Goal: Communication & Community: Answer question/provide support

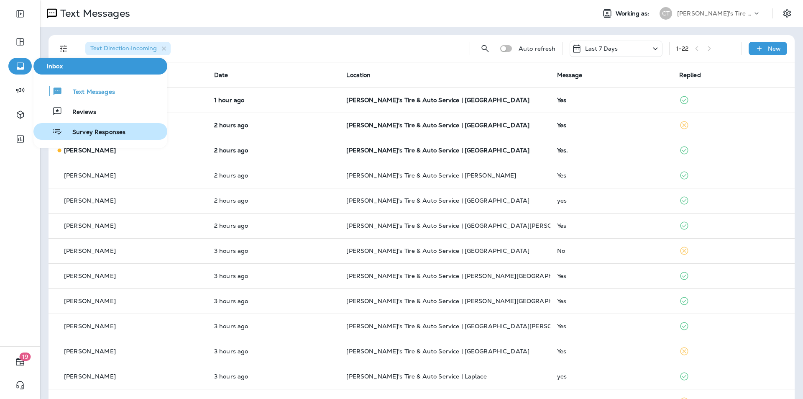
click at [92, 131] on span "Survey Responses" at bounding box center [93, 132] width 63 height 8
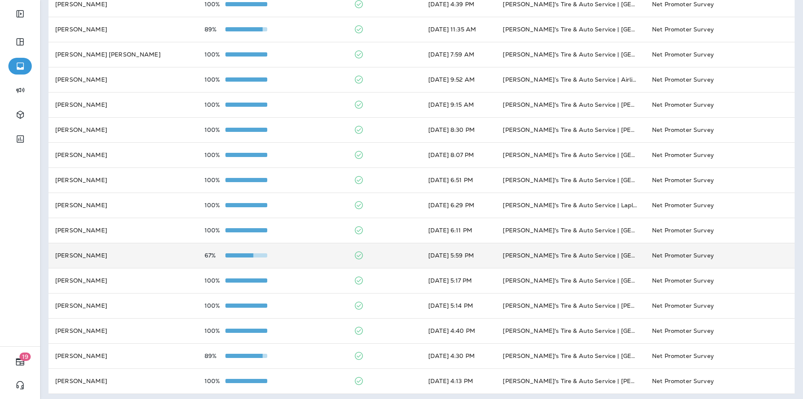
scroll to position [200, 0]
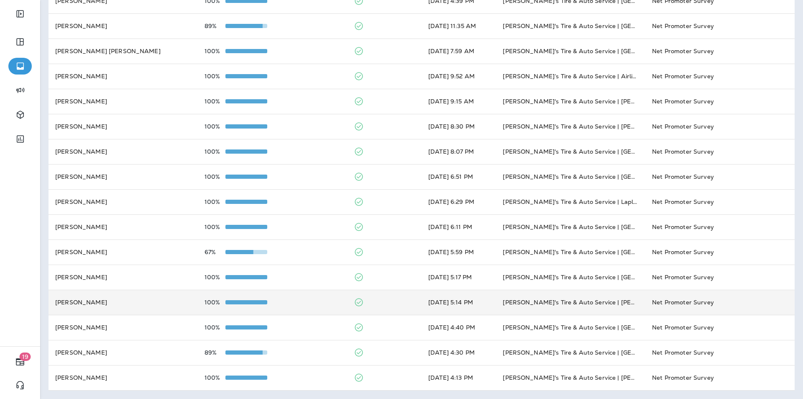
click at [305, 302] on div "100%" at bounding box center [273, 302] width 136 height 7
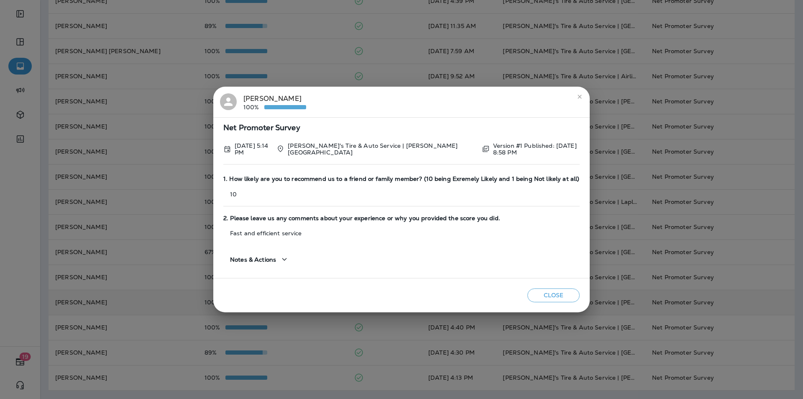
click at [546, 294] on button "Close" at bounding box center [553, 295] width 52 height 14
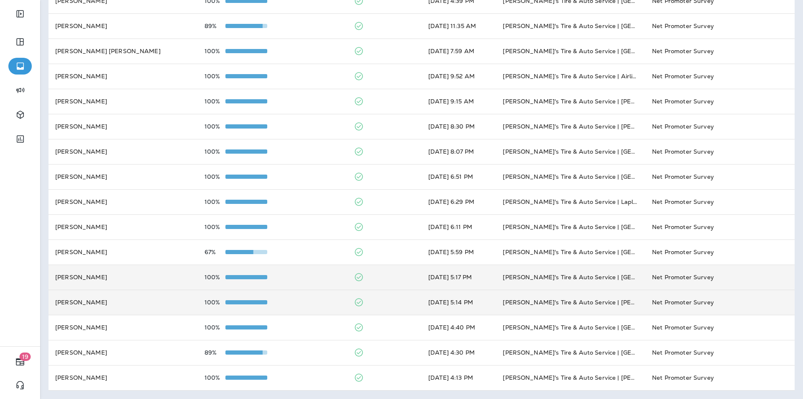
click at [305, 276] on div "100%" at bounding box center [273, 277] width 136 height 7
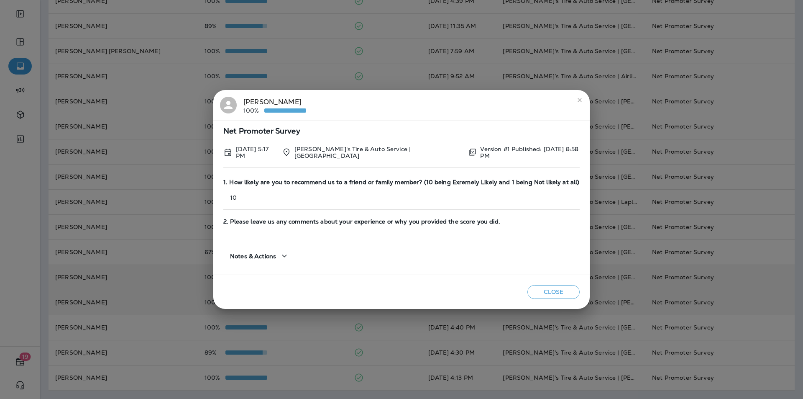
click at [551, 289] on button "Close" at bounding box center [553, 292] width 52 height 14
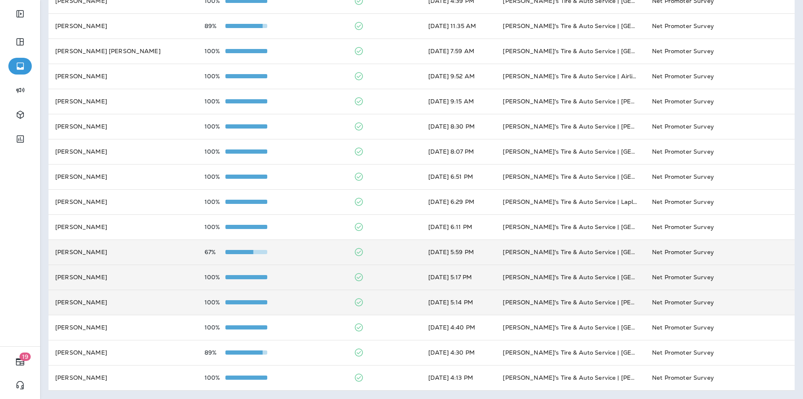
click at [312, 254] on div "67%" at bounding box center [273, 251] width 136 height 7
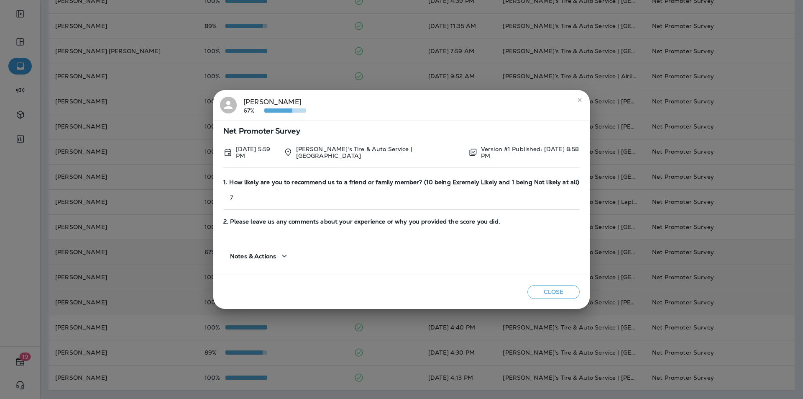
click at [552, 291] on button "Close" at bounding box center [553, 292] width 52 height 14
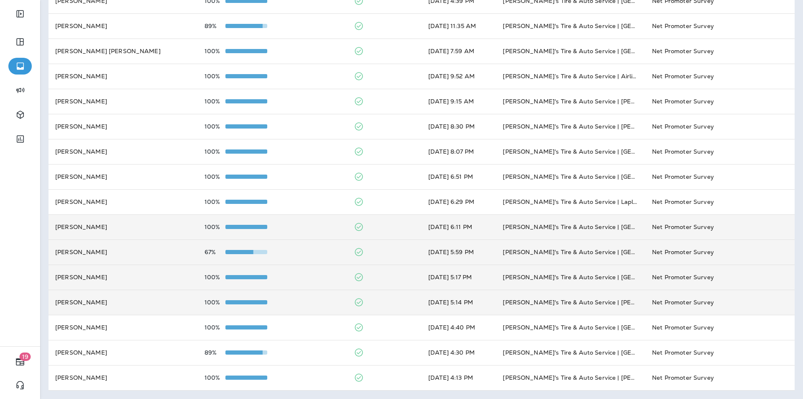
click at [327, 228] on div "100%" at bounding box center [273, 226] width 136 height 7
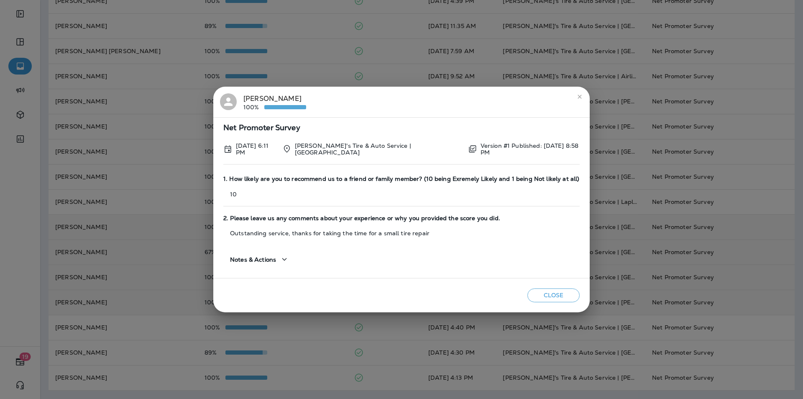
click at [553, 293] on button "Close" at bounding box center [553, 295] width 52 height 14
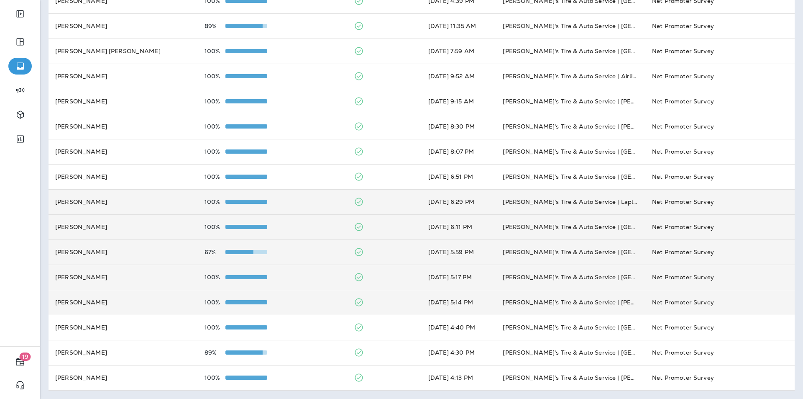
click at [303, 201] on div "100%" at bounding box center [273, 201] width 136 height 7
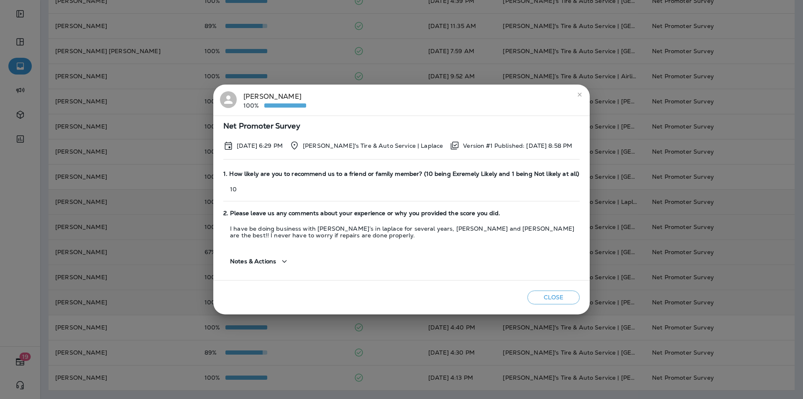
click at [580, 92] on icon "close" at bounding box center [579, 94] width 7 height 7
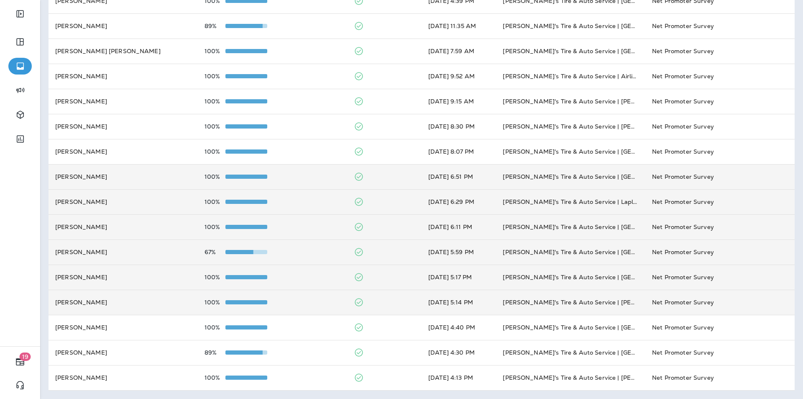
click at [342, 179] on td "100%" at bounding box center [272, 176] width 149 height 25
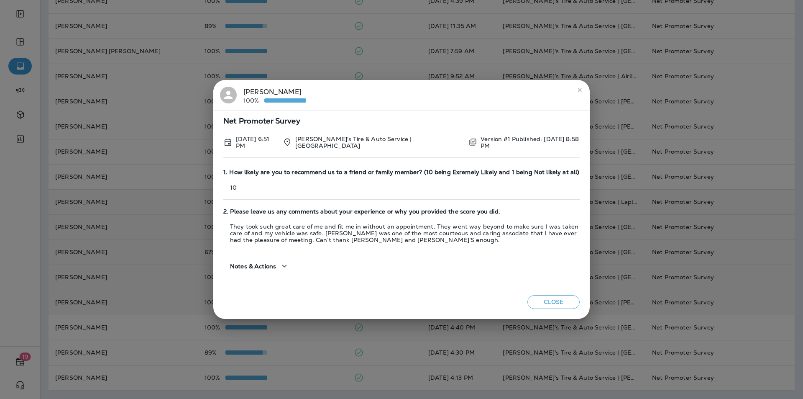
click at [580, 92] on icon "close" at bounding box center [579, 90] width 7 height 7
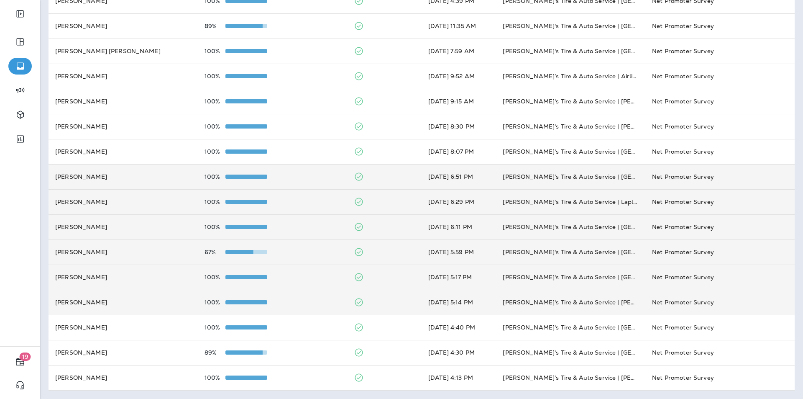
click at [379, 169] on td at bounding box center [384, 176] width 74 height 25
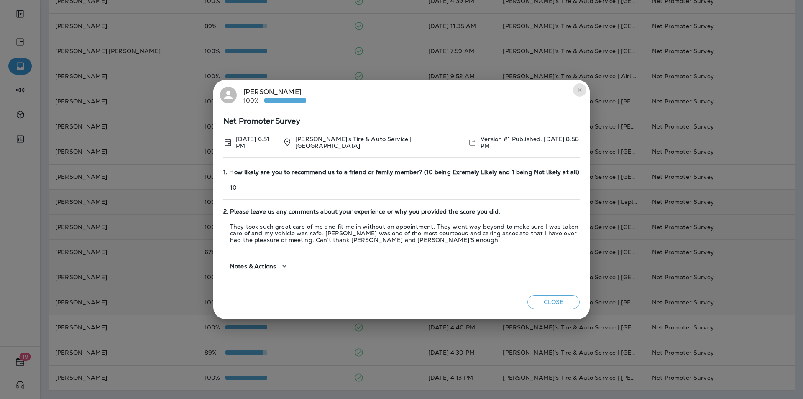
click at [580, 88] on icon "close" at bounding box center [579, 90] width 7 height 7
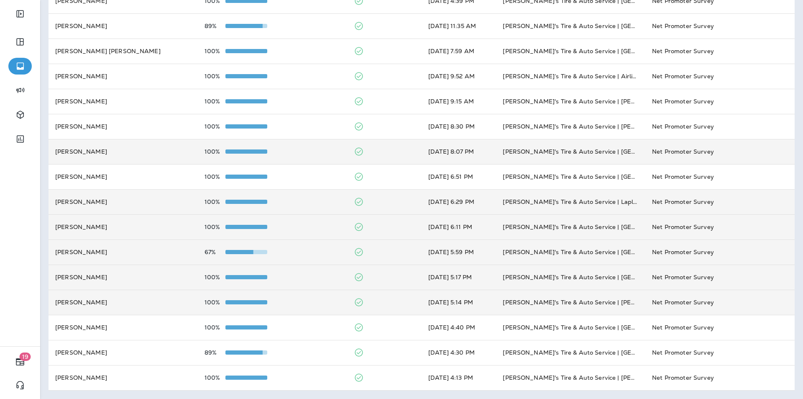
click at [312, 150] on div "100%" at bounding box center [273, 151] width 136 height 7
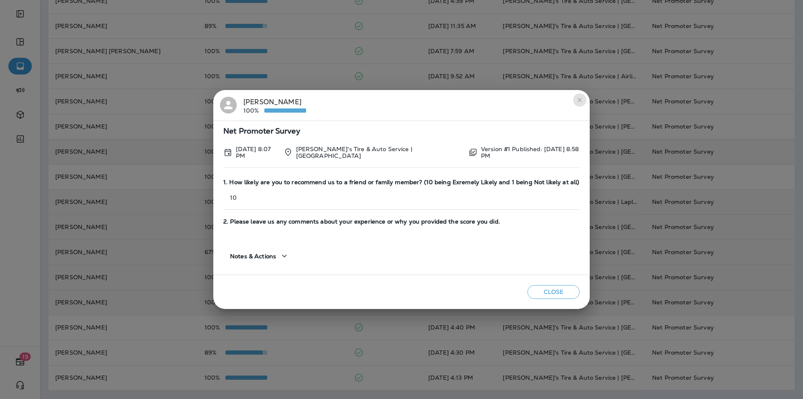
click at [580, 100] on icon "close" at bounding box center [579, 100] width 7 height 7
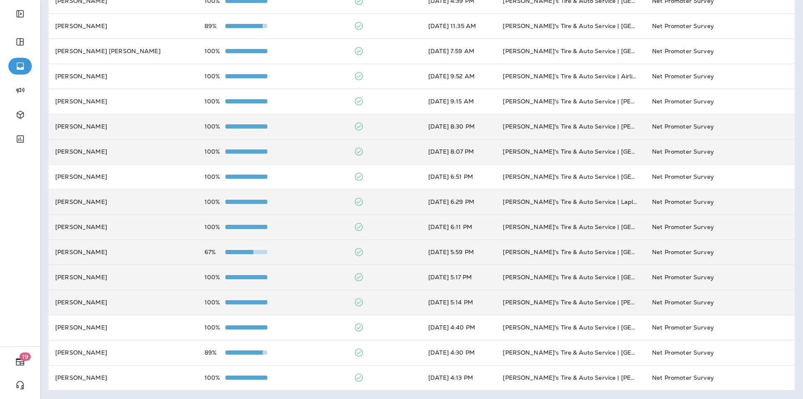
click at [300, 126] on div "100%" at bounding box center [273, 126] width 136 height 7
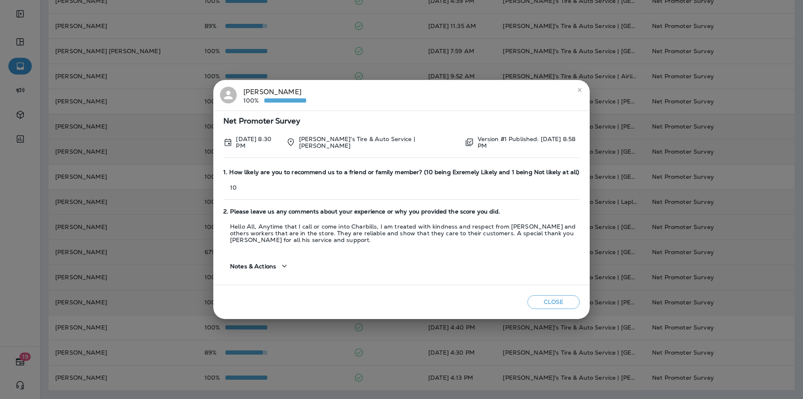
click at [581, 90] on icon "close" at bounding box center [579, 90] width 7 height 7
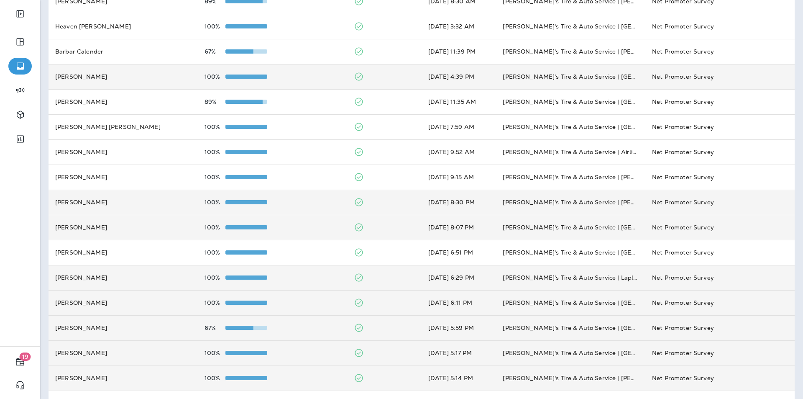
scroll to position [125, 0]
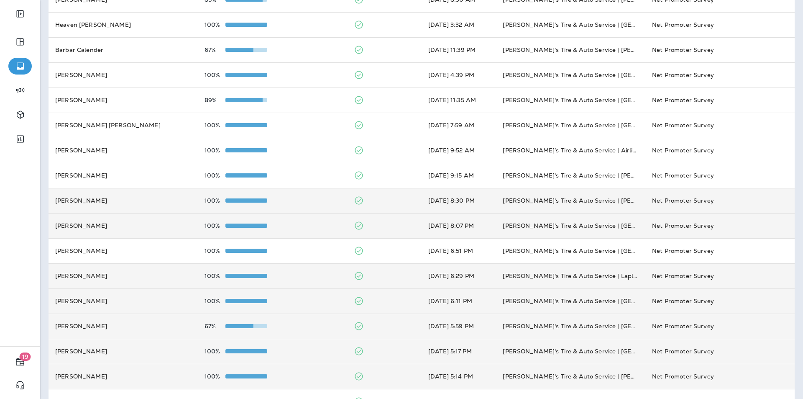
click at [320, 200] on div "100%" at bounding box center [273, 200] width 136 height 7
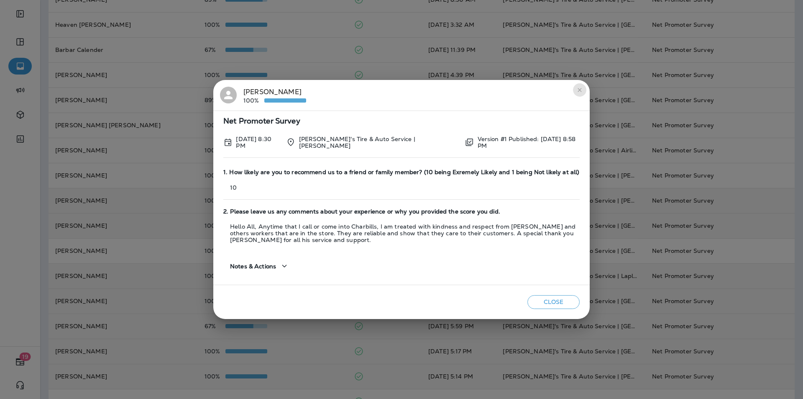
click at [580, 90] on icon "close" at bounding box center [579, 90] width 7 height 7
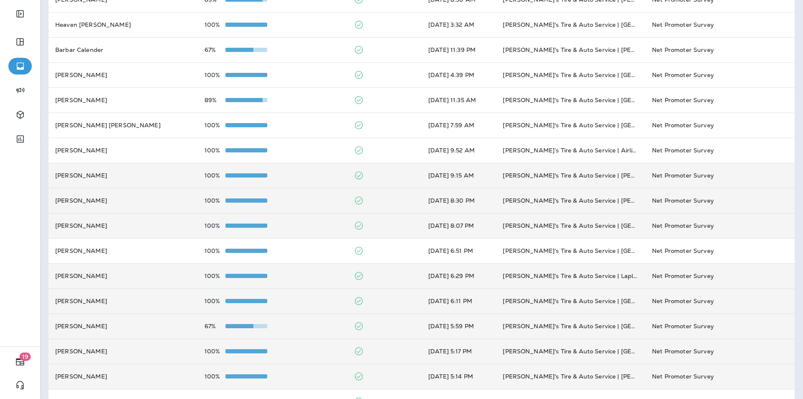
click at [304, 172] on div "100%" at bounding box center [273, 175] width 136 height 7
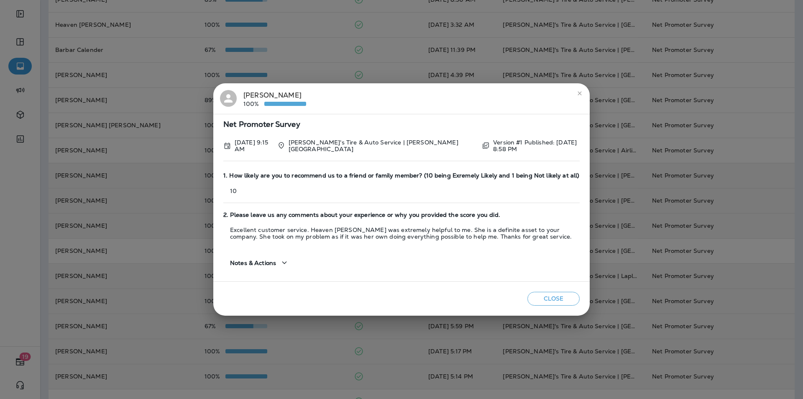
click at [552, 298] on button "Close" at bounding box center [553, 299] width 52 height 14
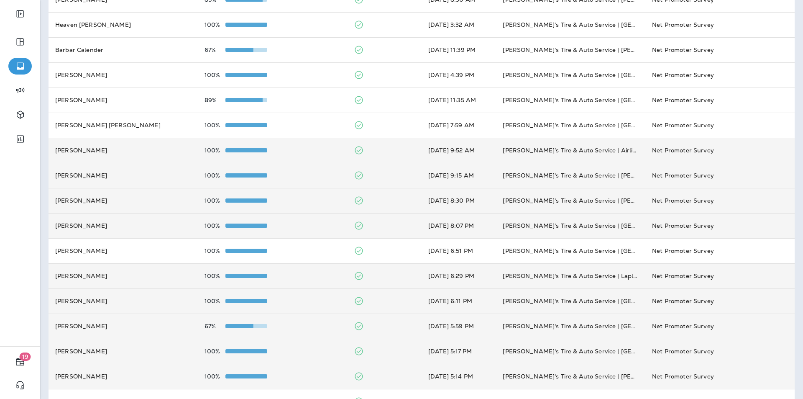
click at [313, 147] on div "100%" at bounding box center [273, 150] width 136 height 7
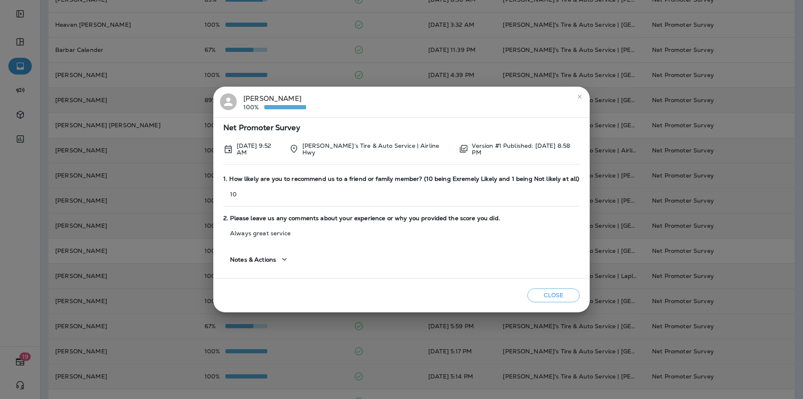
click at [581, 96] on icon "close" at bounding box center [579, 96] width 7 height 7
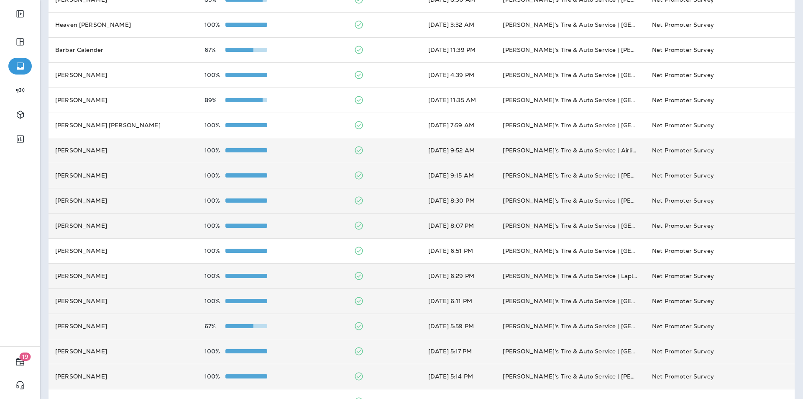
click at [294, 153] on div "100%" at bounding box center [273, 150] width 136 height 7
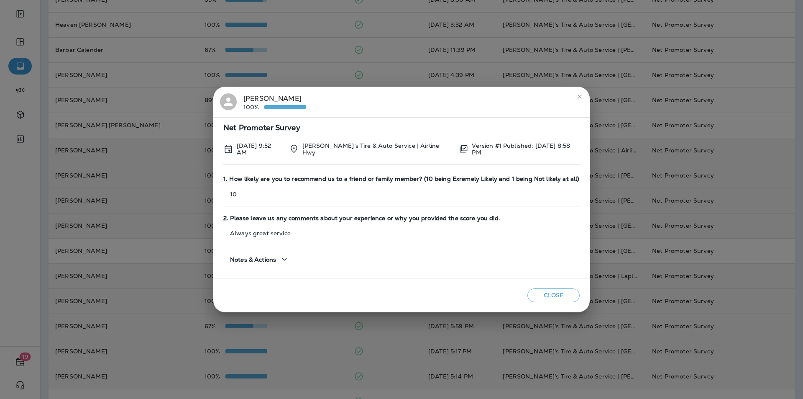
click at [582, 97] on icon "close" at bounding box center [579, 96] width 7 height 7
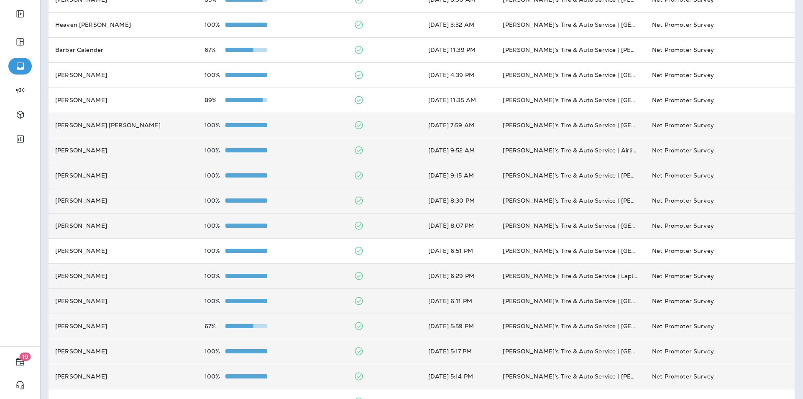
click at [316, 119] on td "100%" at bounding box center [272, 125] width 149 height 25
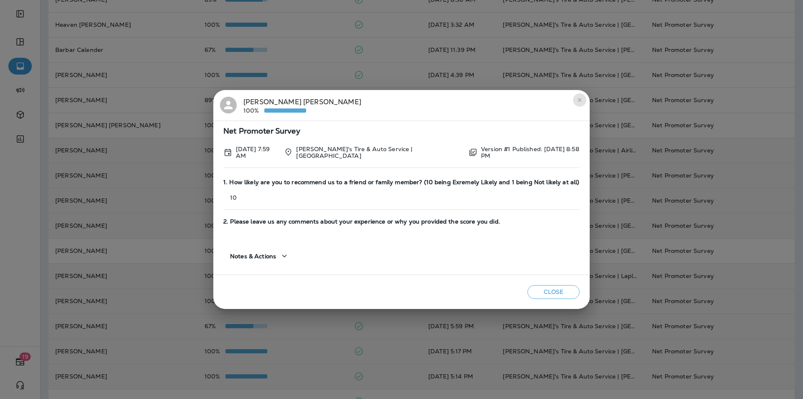
click at [580, 101] on icon "close" at bounding box center [579, 100] width 7 height 7
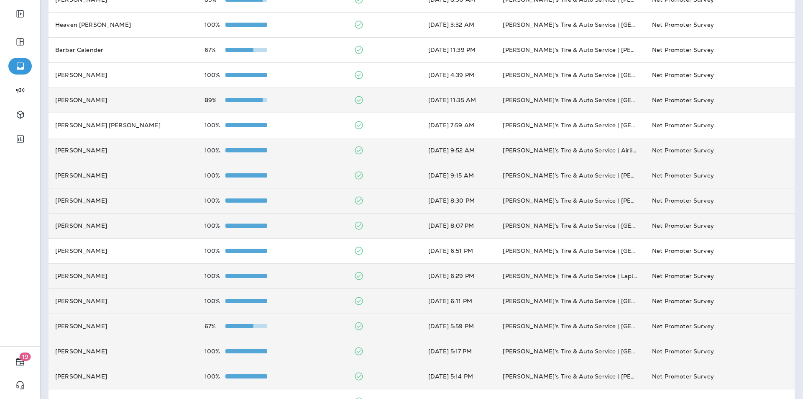
click at [305, 97] on div "89%" at bounding box center [273, 100] width 136 height 7
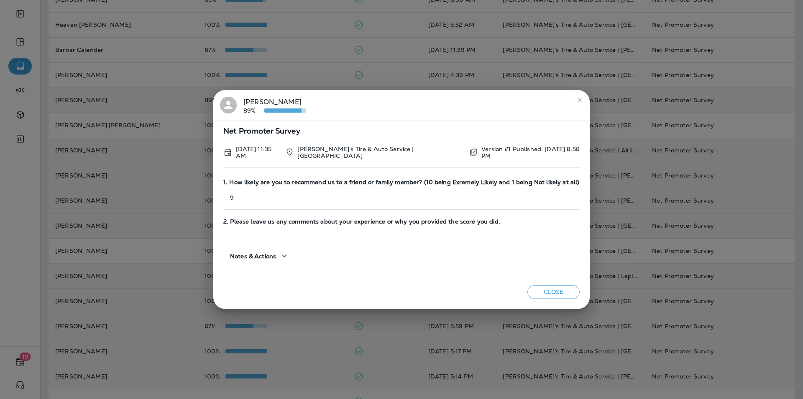
click at [578, 100] on icon "close" at bounding box center [579, 100] width 7 height 7
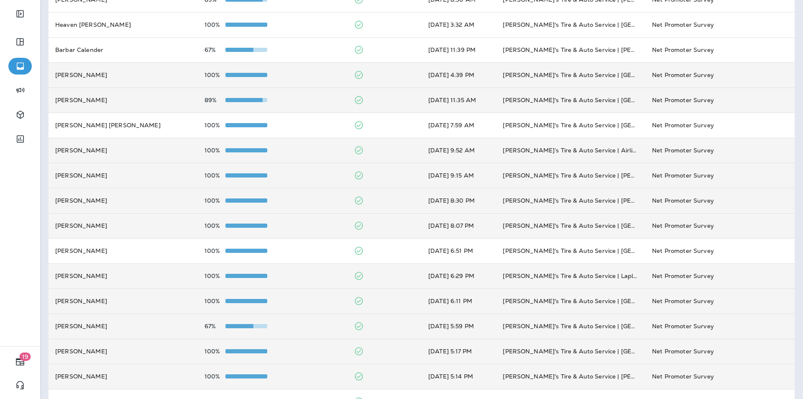
click at [301, 77] on div "100%" at bounding box center [273, 75] width 136 height 7
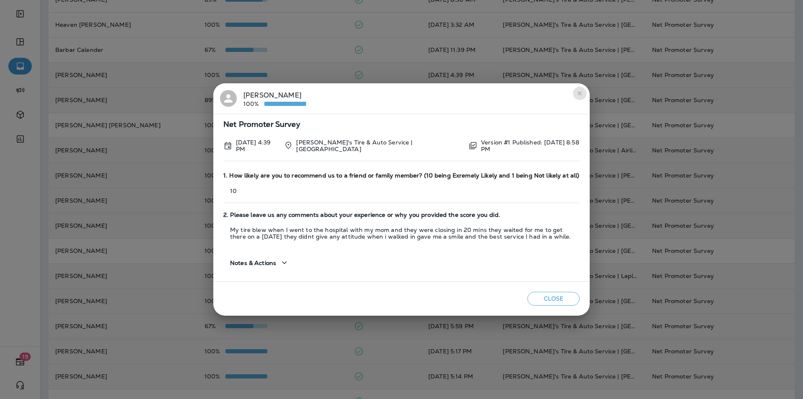
click at [580, 94] on icon "close" at bounding box center [579, 93] width 7 height 7
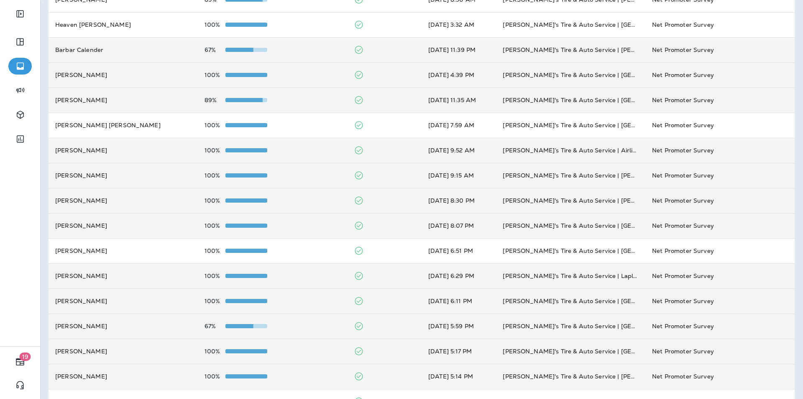
click at [297, 44] on td "67%" at bounding box center [272, 49] width 149 height 25
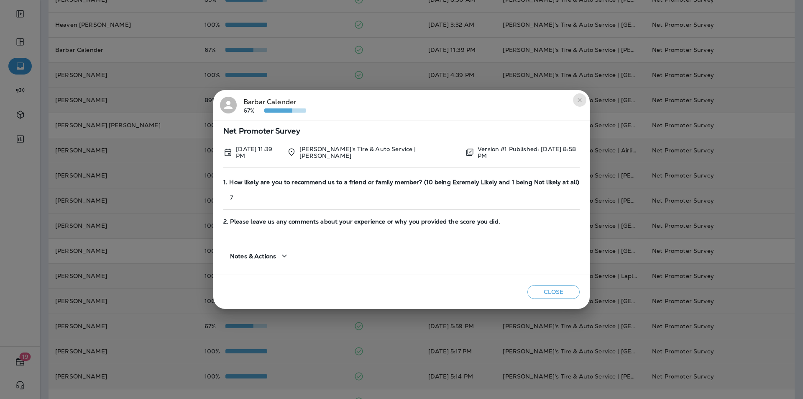
click at [578, 102] on icon "close" at bounding box center [580, 100] width 4 height 4
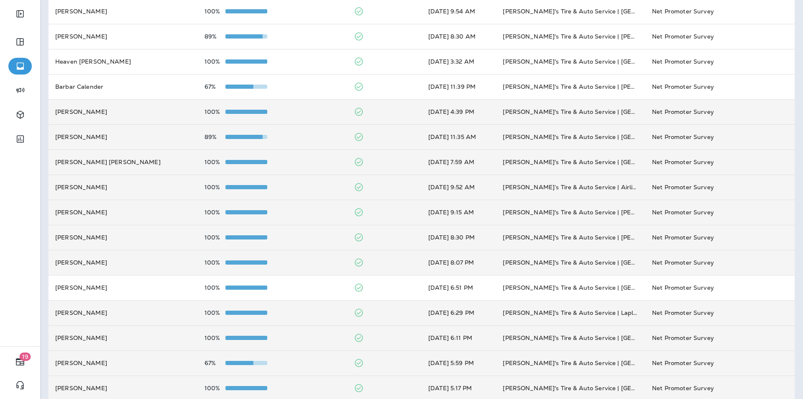
scroll to position [0, 0]
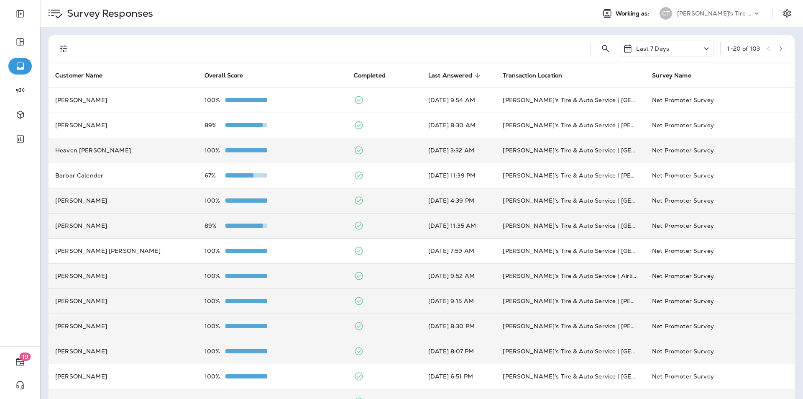
click at [307, 150] on div "100%" at bounding box center [273, 150] width 136 height 7
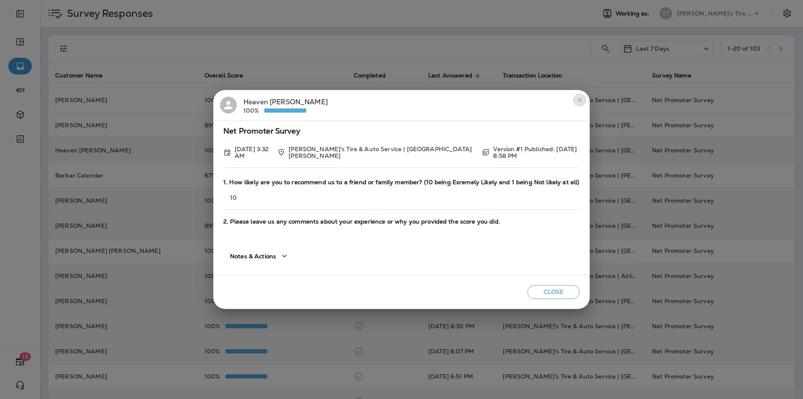
click at [577, 102] on icon "close" at bounding box center [579, 100] width 7 height 7
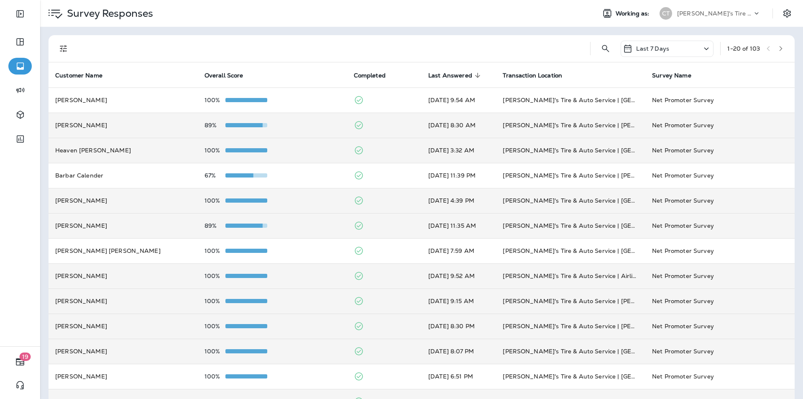
click at [309, 127] on div "89%" at bounding box center [273, 125] width 136 height 7
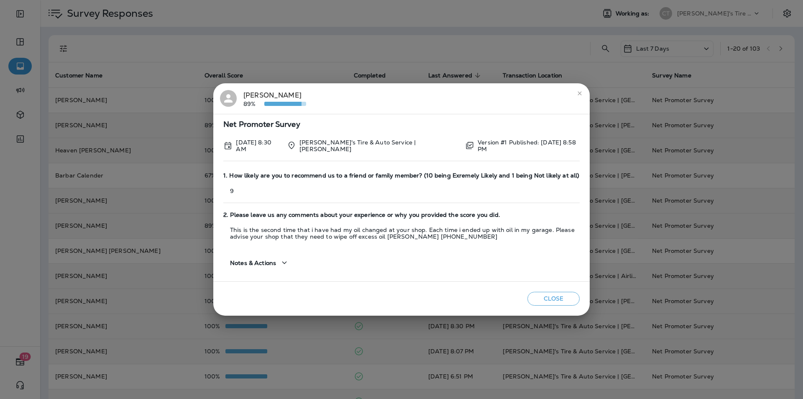
click at [581, 93] on icon "close" at bounding box center [580, 93] width 4 height 4
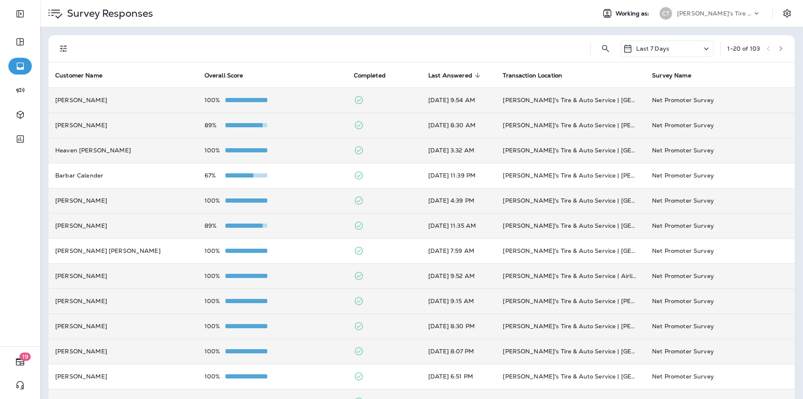
click at [306, 98] on div "100%" at bounding box center [273, 100] width 136 height 7
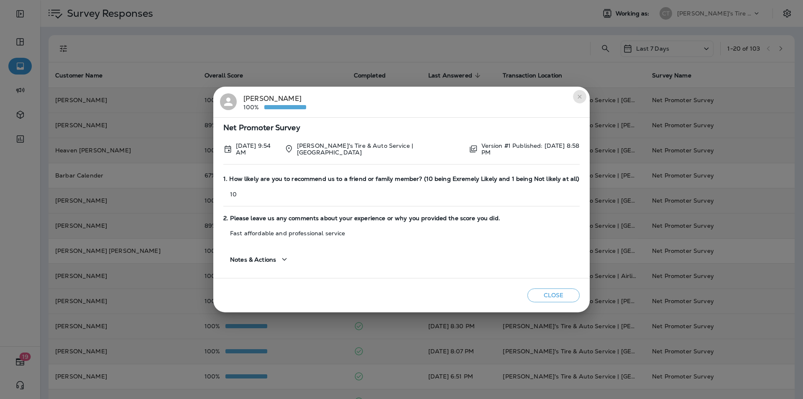
click at [576, 96] on icon "close" at bounding box center [579, 96] width 7 height 7
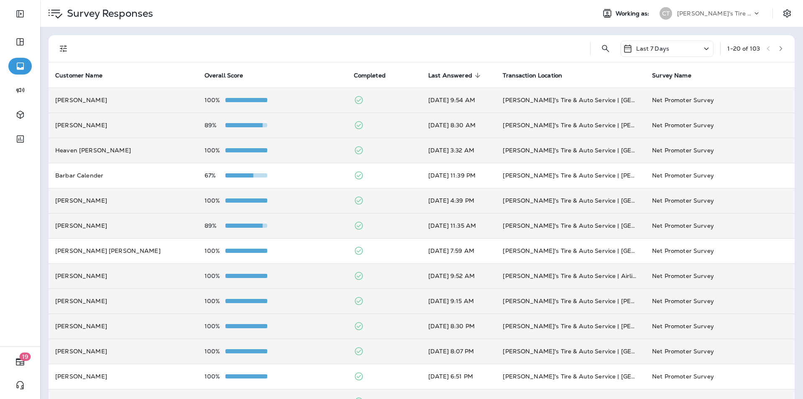
click at [304, 124] on div "89%" at bounding box center [273, 125] width 136 height 7
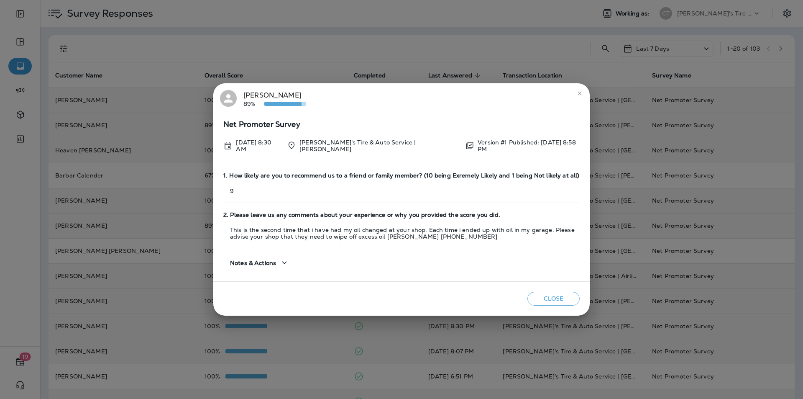
click at [80, 124] on div "[PERSON_NAME] 89% Net Promoter Survey [DATE] 8:30 AM [PERSON_NAME]'s Tire & Aut…" at bounding box center [401, 199] width 803 height 399
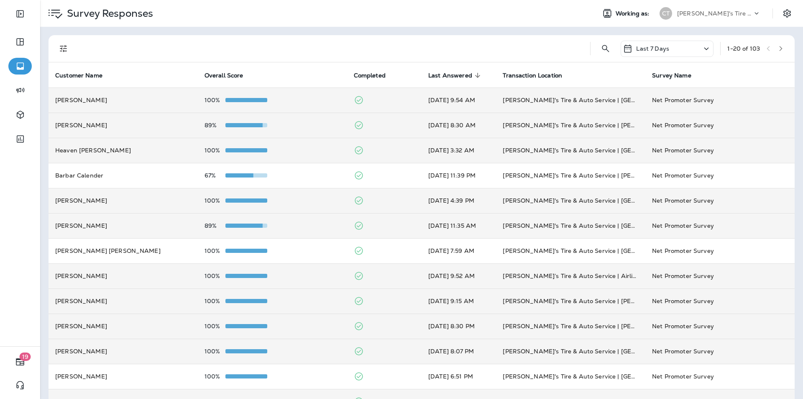
click at [79, 124] on td "[PERSON_NAME]" at bounding box center [123, 125] width 149 height 25
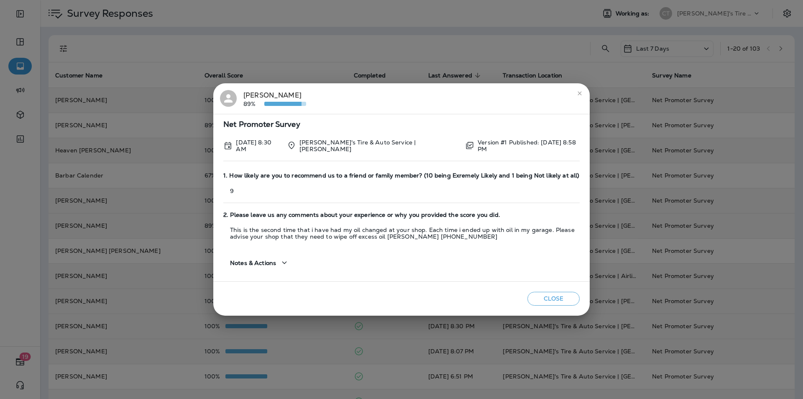
click at [260, 92] on div "[PERSON_NAME] 89%" at bounding box center [274, 99] width 63 height 18
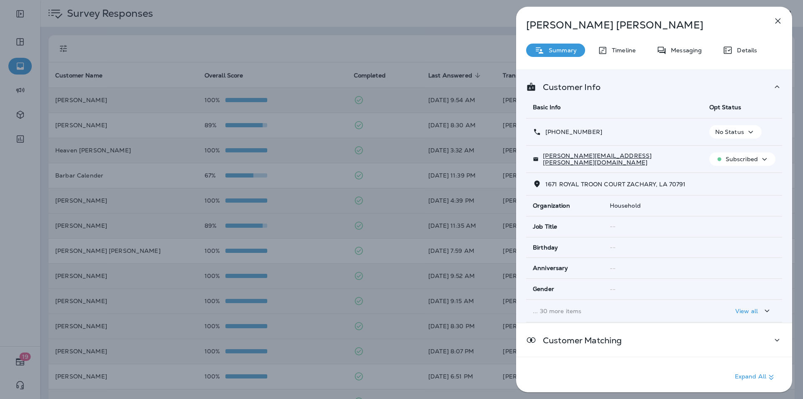
click at [778, 20] on icon "button" at bounding box center [777, 20] width 5 height 5
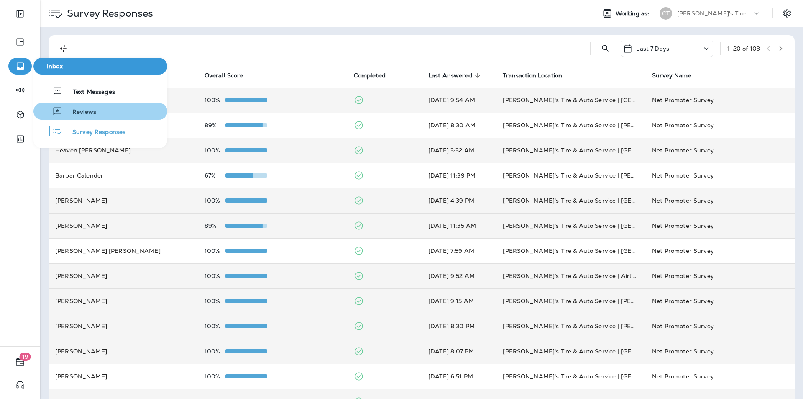
click at [78, 109] on span "Reviews" at bounding box center [79, 112] width 34 height 8
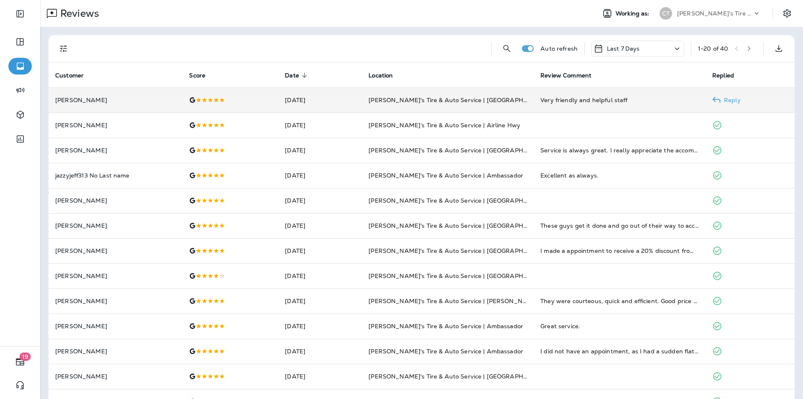
click at [728, 100] on p "Reply" at bounding box center [731, 100] width 20 height 7
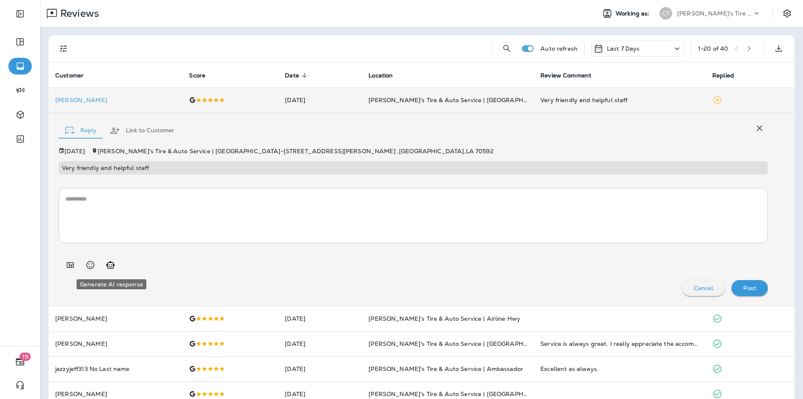
click at [109, 264] on icon "Generate AI response" at bounding box center [110, 264] width 8 height 7
type textarea "**********"
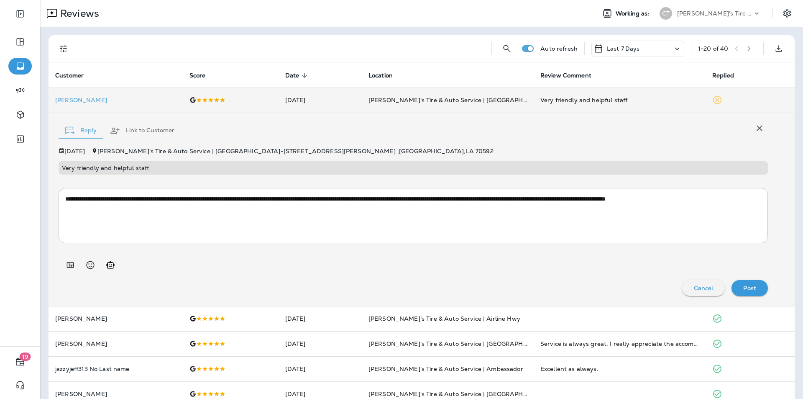
click at [743, 289] on p "Post" at bounding box center [749, 287] width 13 height 7
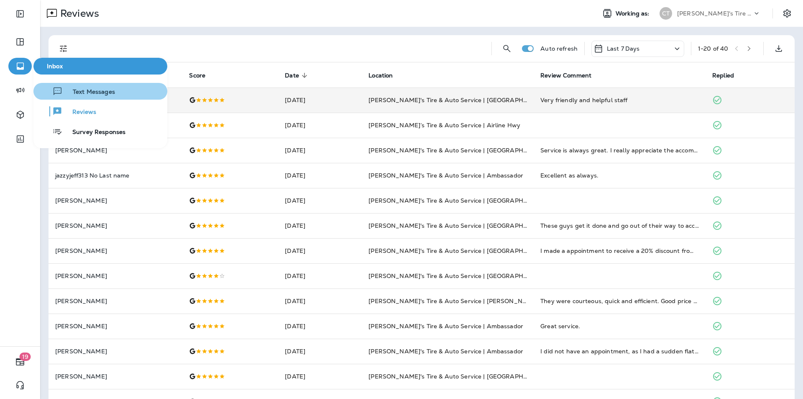
click at [87, 90] on span "Text Messages" at bounding box center [89, 92] width 52 height 8
